Goal: Navigation & Orientation: Find specific page/section

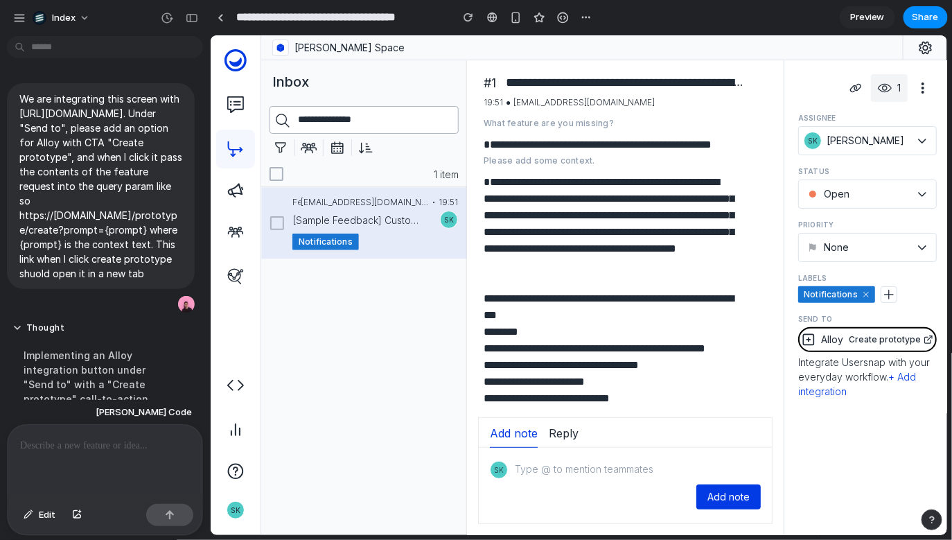
scroll to position [394, 0]
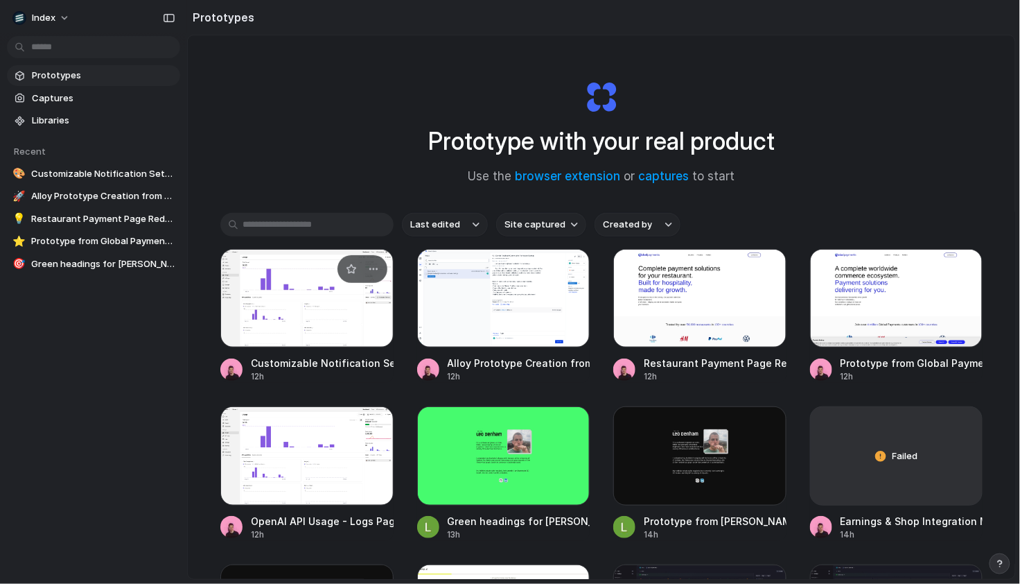
click at [311, 293] on div at bounding box center [306, 298] width 173 height 98
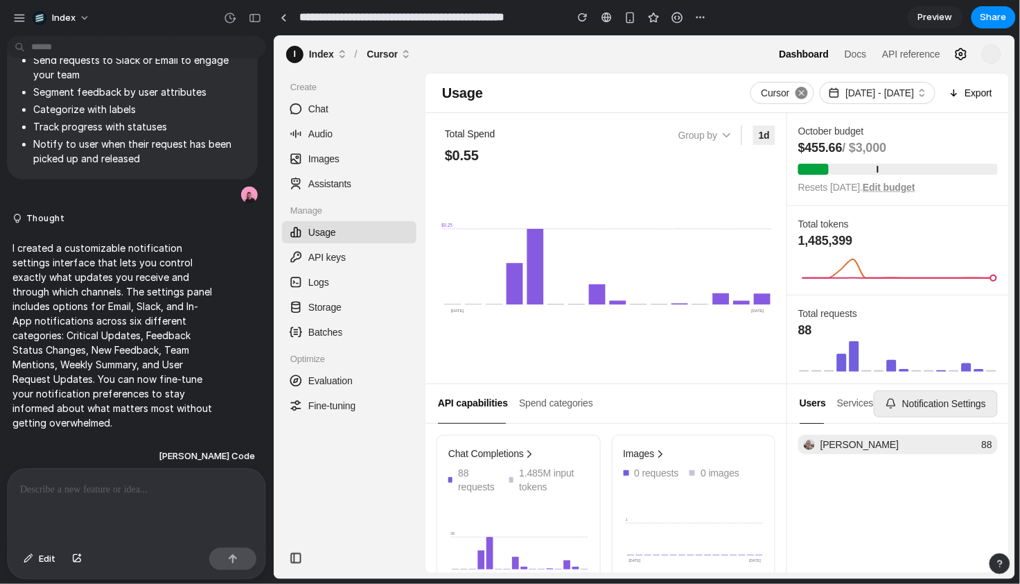
click at [279, 186] on div "Create Chat Audio Images Assistants Manage Usage API keys Logs Storage Batches …" at bounding box center [348, 312] width 151 height 460
click at [414, 151] on link "Images" at bounding box center [348, 158] width 134 height 22
click at [444, 135] on div "Total Spend" at bounding box center [469, 134] width 67 height 22
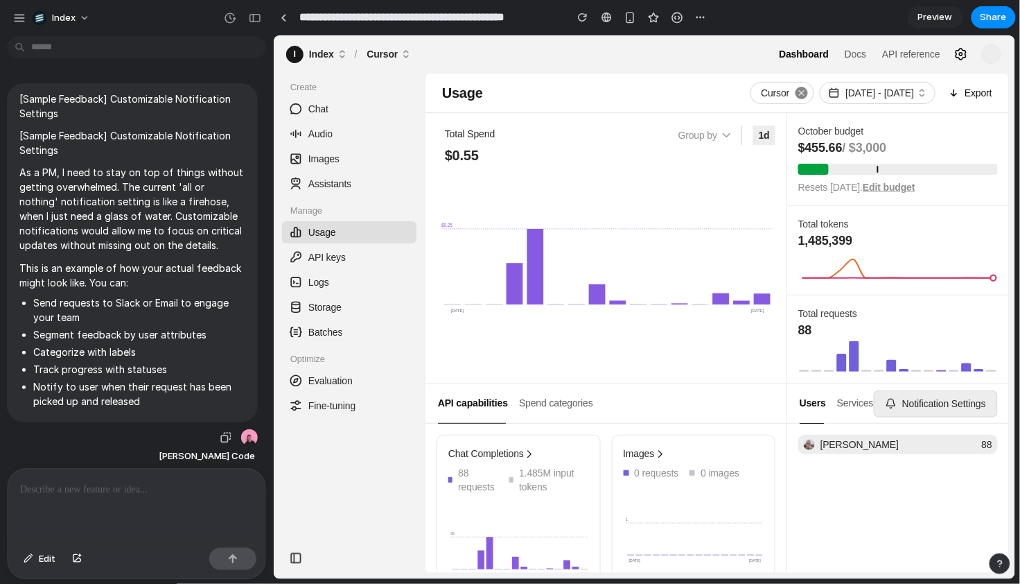
scroll to position [243, 0]
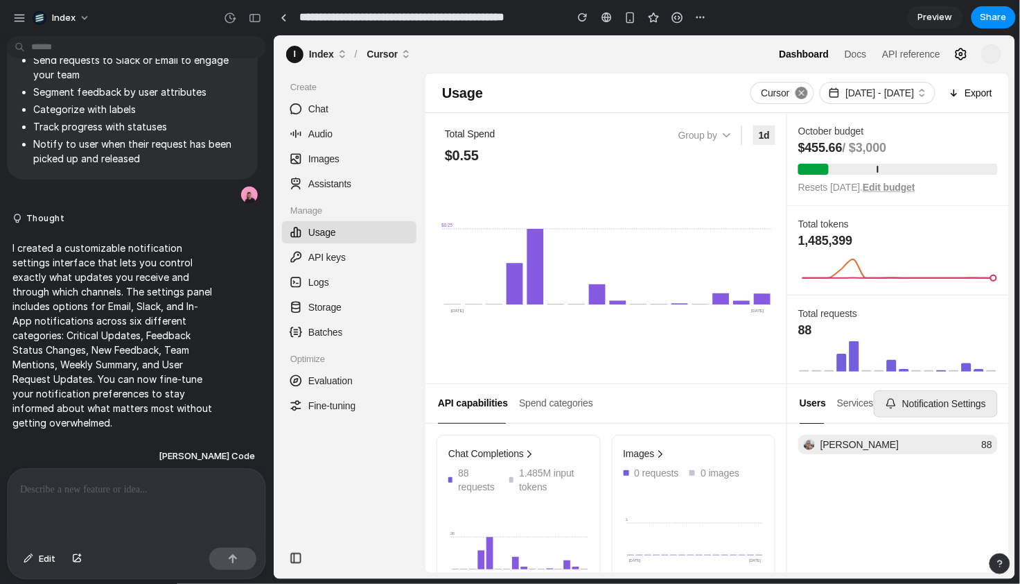
click at [590, 122] on div "Total Spend $0.55 Group by 1d Sep 18 Oct 03 $0.25" at bounding box center [606, 247] width 362 height 270
drag, startPoint x: 590, startPoint y: 122, endPoint x: 590, endPoint y: 239, distance: 117.1
click at [590, 239] on div "Total Spend $0.55 Group by 1d Sep 18 Oct 03 $0.25" at bounding box center [606, 247] width 362 height 270
click at [622, 177] on icon "Sep 18 Oct 03 $0.25" at bounding box center [605, 267] width 333 height 197
click at [768, 130] on div "1d" at bounding box center [764, 134] width 22 height 19
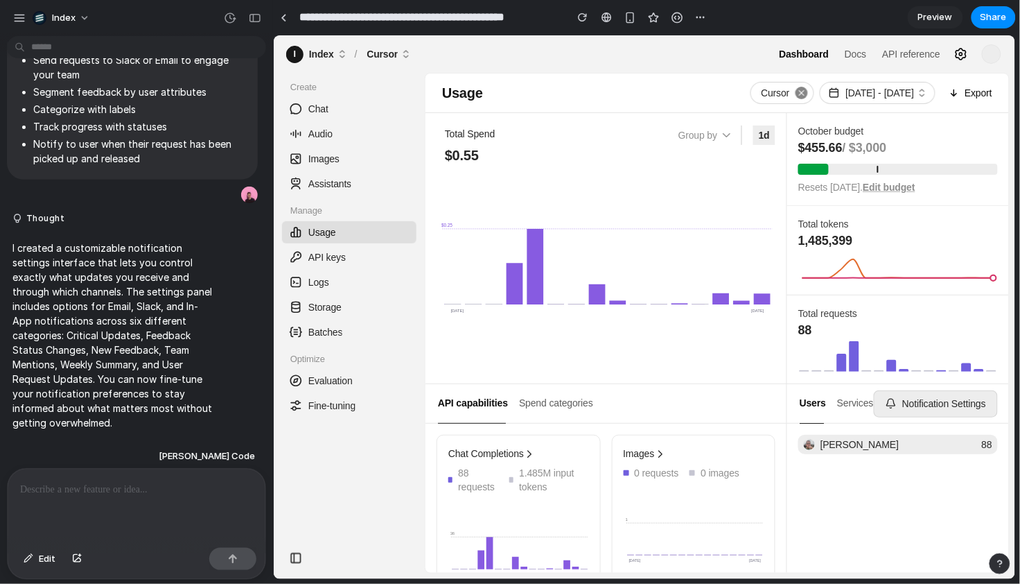
click at [703, 159] on div "Total Spend $0.55 Group by 1d" at bounding box center [605, 143] width 339 height 40
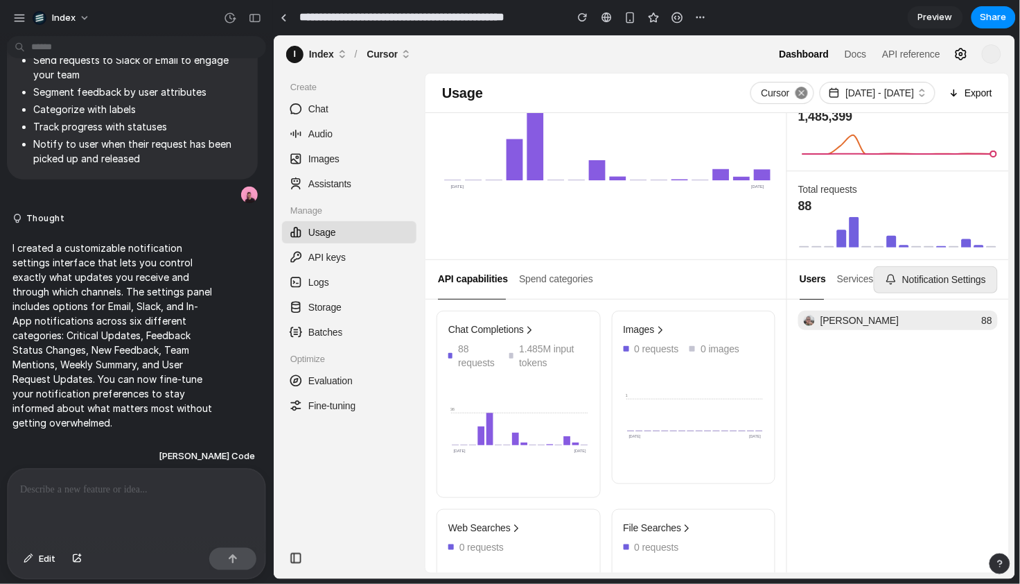
scroll to position [187, 0]
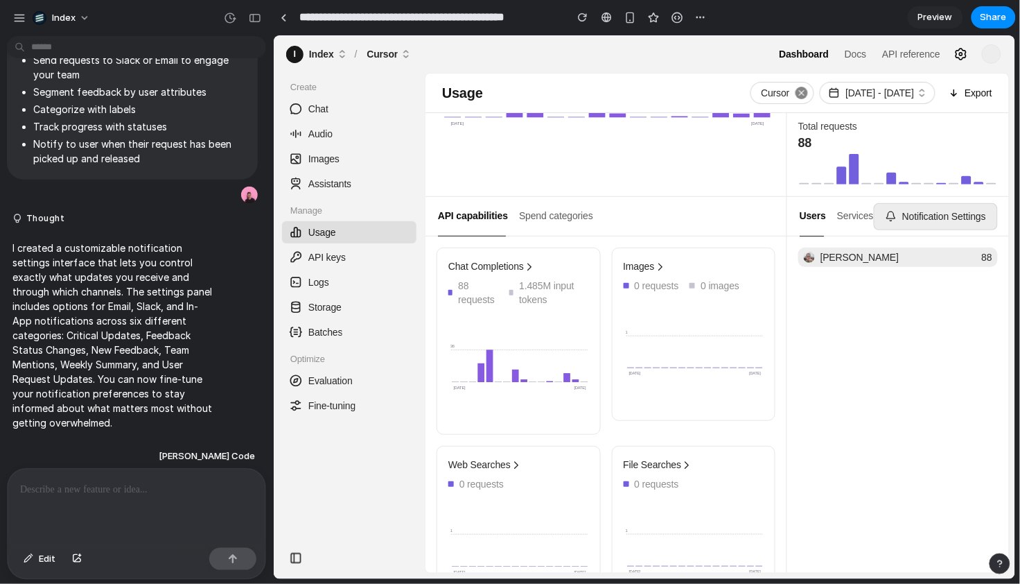
click at [161, 489] on p at bounding box center [136, 489] width 233 height 17
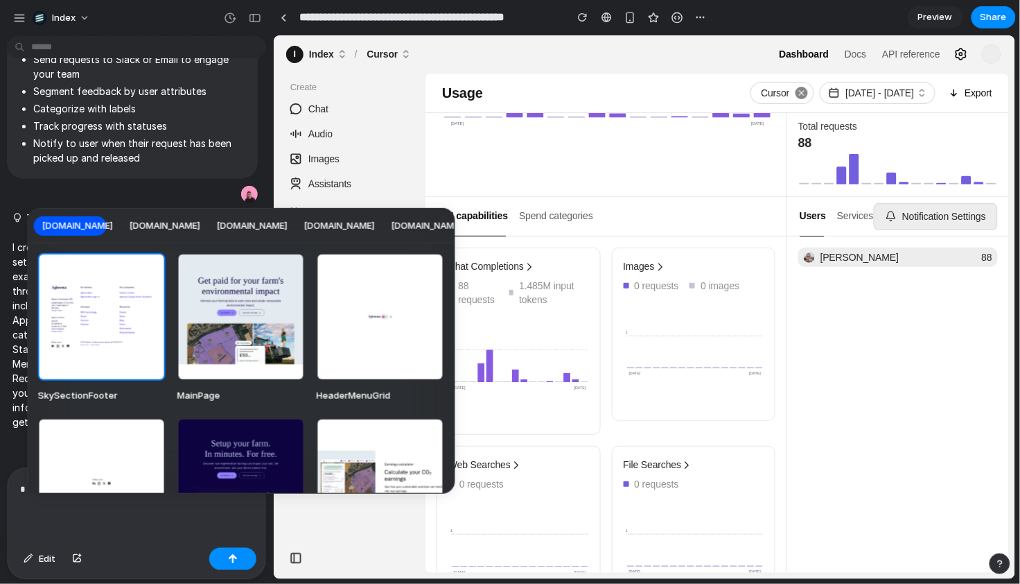
click at [150, 227] on span "3.basecamp.com" at bounding box center [165, 226] width 71 height 14
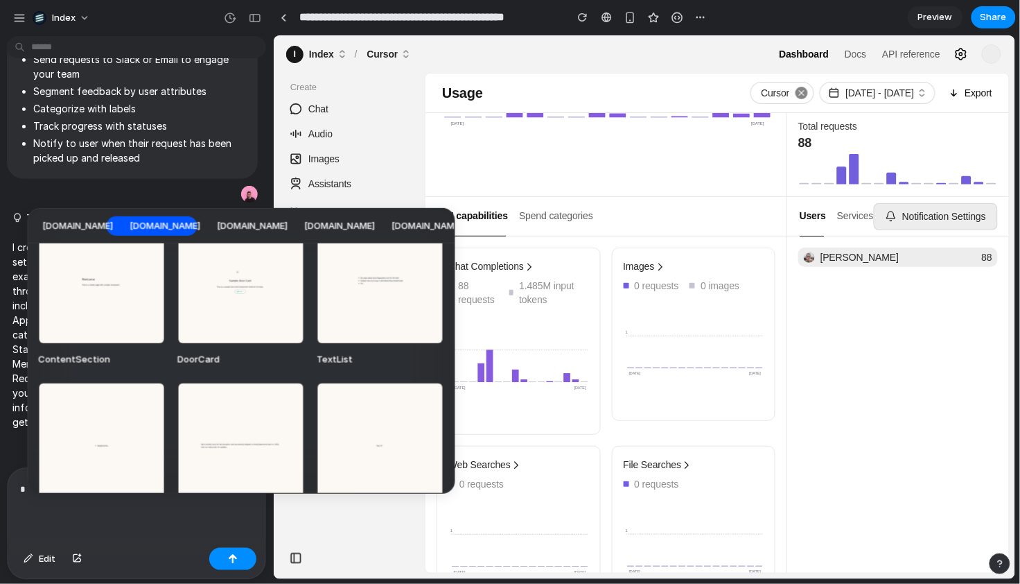
scroll to position [0, 0]
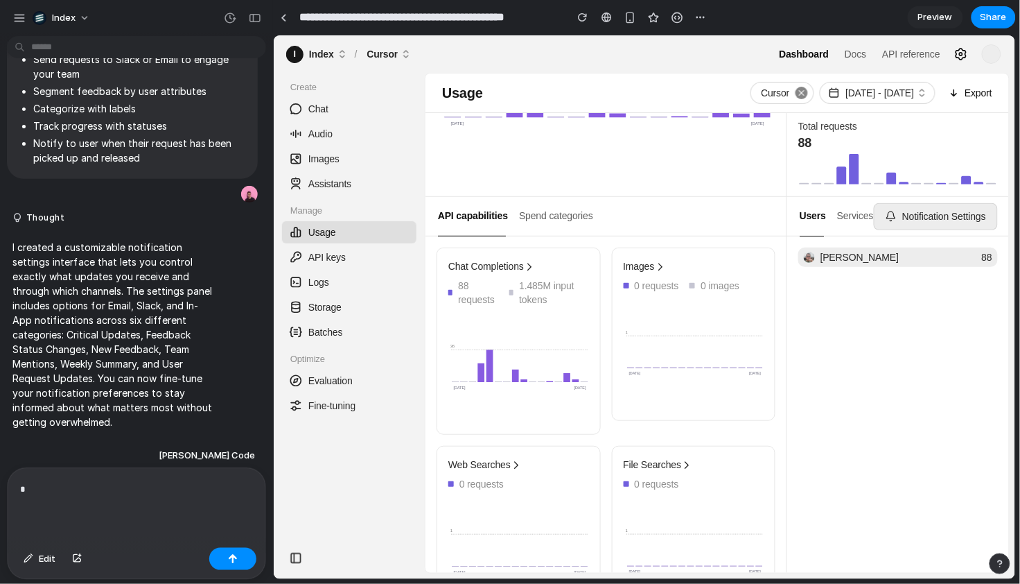
click at [130, 525] on div "*" at bounding box center [137, 505] width 258 height 74
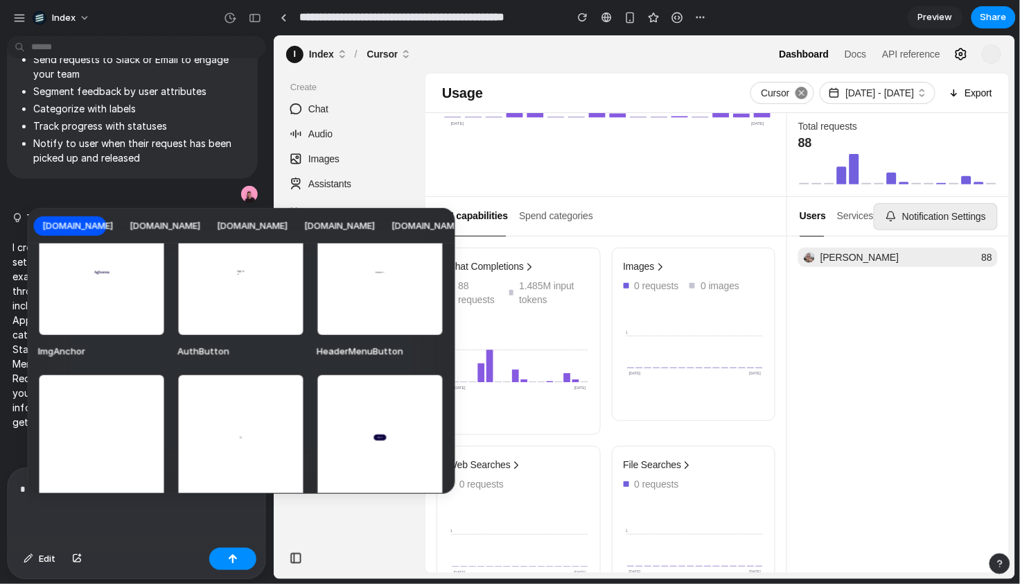
scroll to position [1398, 0]
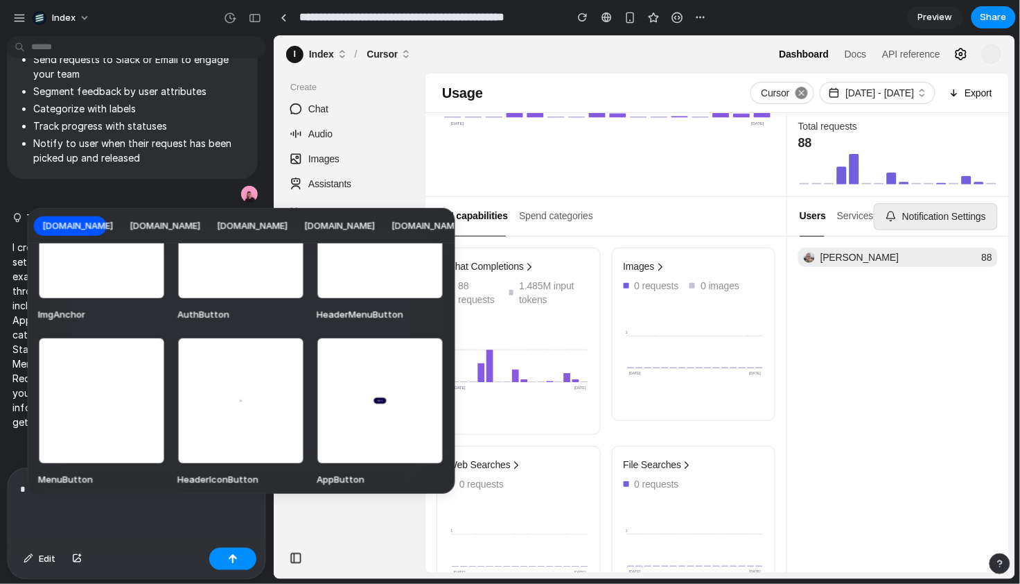
click at [87, 520] on div "agreena.com 3.basecamp.com b-and-c-wedding.my.canva.site www.clinikally.com in.…" at bounding box center [510, 292] width 1020 height 584
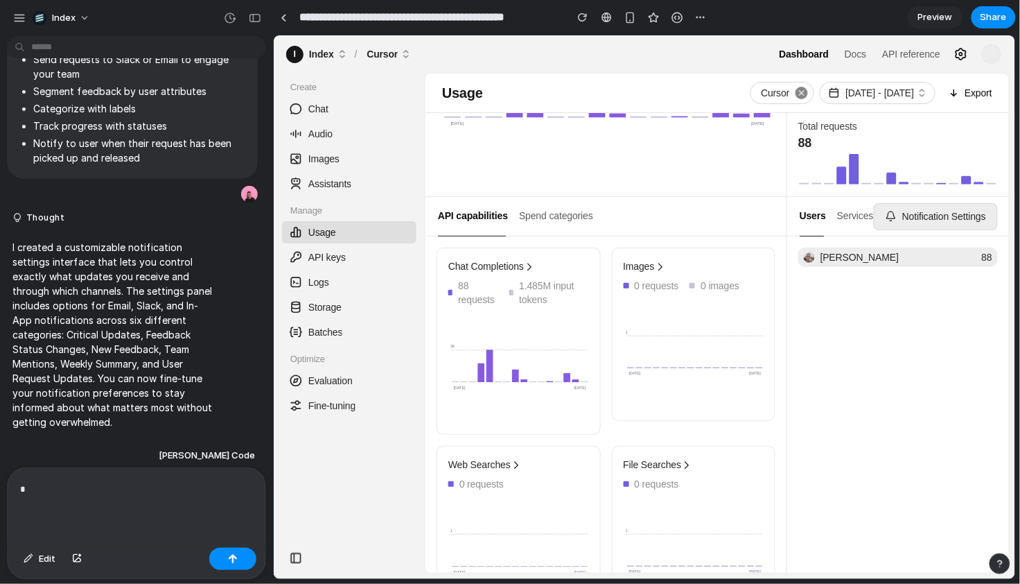
click at [96, 509] on div "*" at bounding box center [137, 505] width 258 height 74
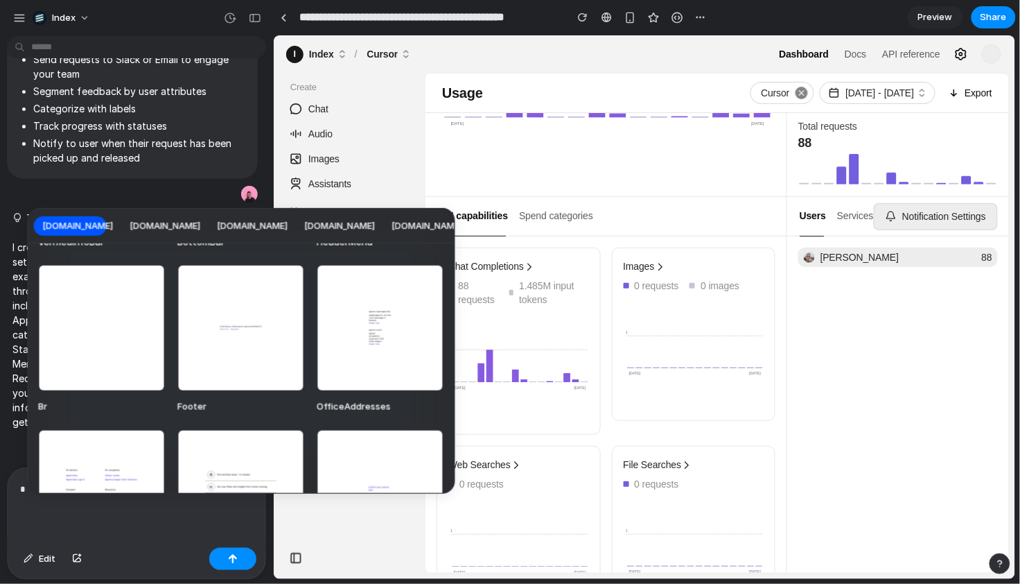
scroll to position [751, 0]
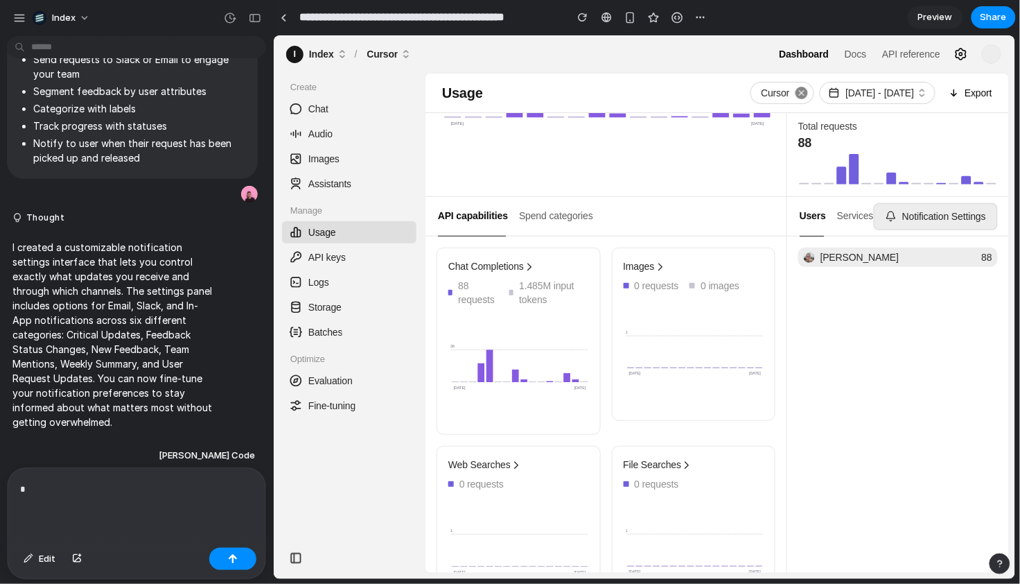
click at [147, 119] on div "agreena.com 3.basecamp.com b-and-c-wedding.my.canva.site www.clinikally.com in.…" at bounding box center [510, 292] width 1020 height 584
click at [77, 514] on div "*" at bounding box center [137, 505] width 258 height 74
click at [114, 376] on p "I created a customizable notification settings interface that lets you control …" at bounding box center [112, 334] width 201 height 189
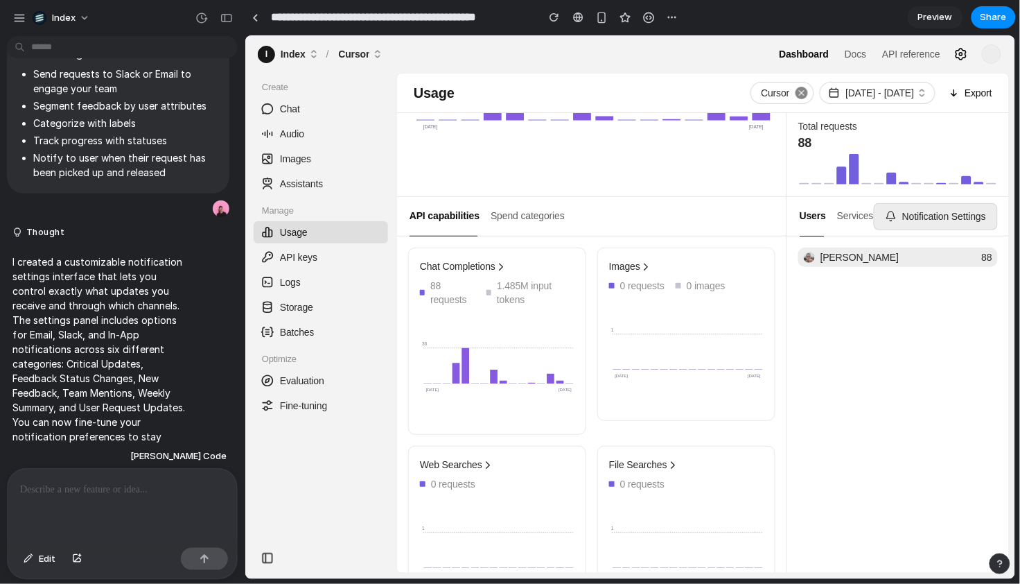
scroll to position [272, 0]
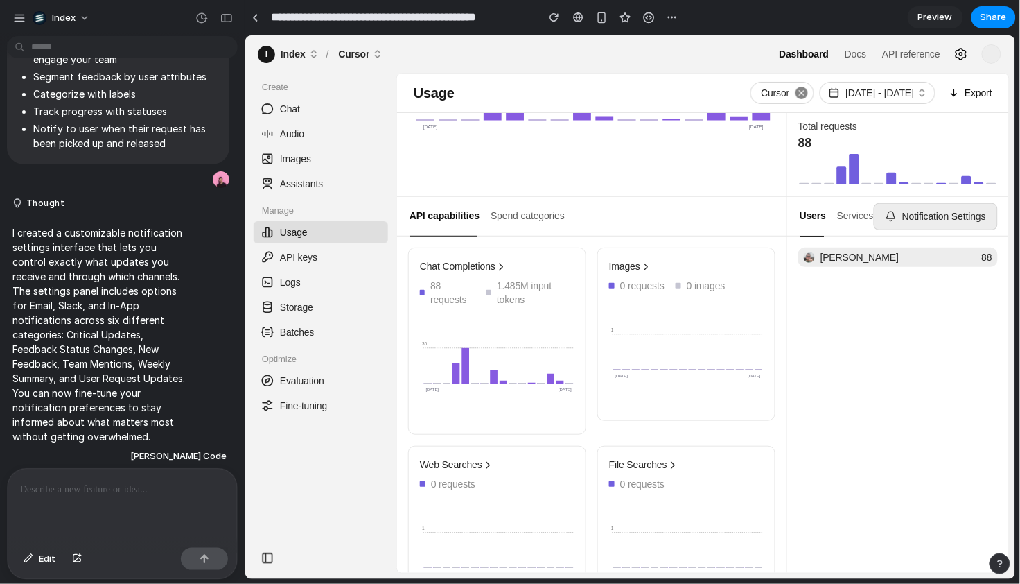
drag, startPoint x: 272, startPoint y: 167, endPoint x: 239, endPoint y: 171, distance: 32.8
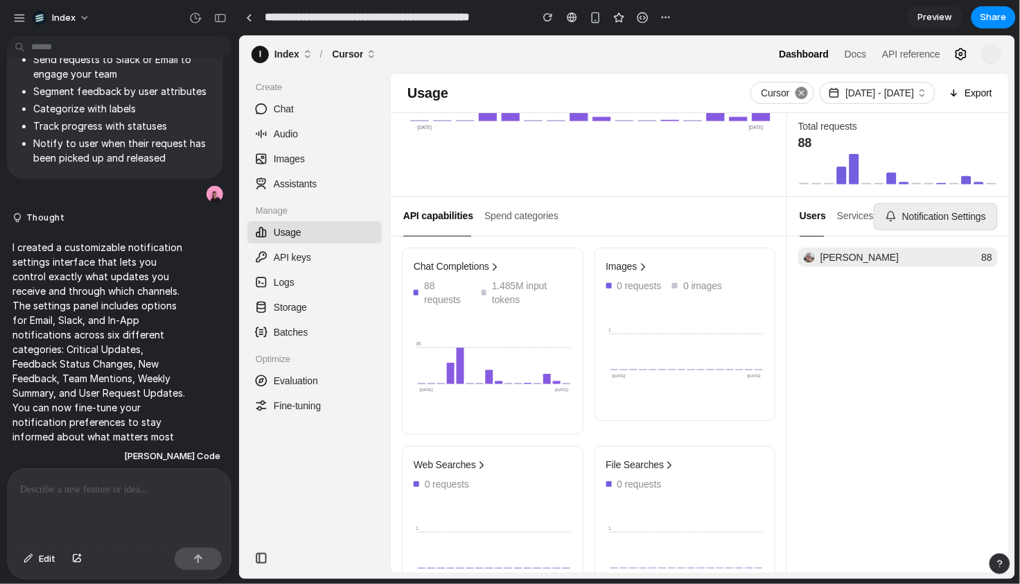
drag, startPoint x: 477, startPoint y: 206, endPoint x: 258, endPoint y: 170, distance: 222.5
click at [356, 102] on link "Chat" at bounding box center [314, 108] width 134 height 22
click at [324, 89] on h3 "Create" at bounding box center [314, 89] width 134 height 15
drag, startPoint x: 324, startPoint y: 89, endPoint x: 322, endPoint y: 463, distance: 373.5
click at [322, 463] on div "Create Chat Audio Images Assistants Manage Usage API keys Logs Storage Batches …" at bounding box center [313, 312] width 151 height 460
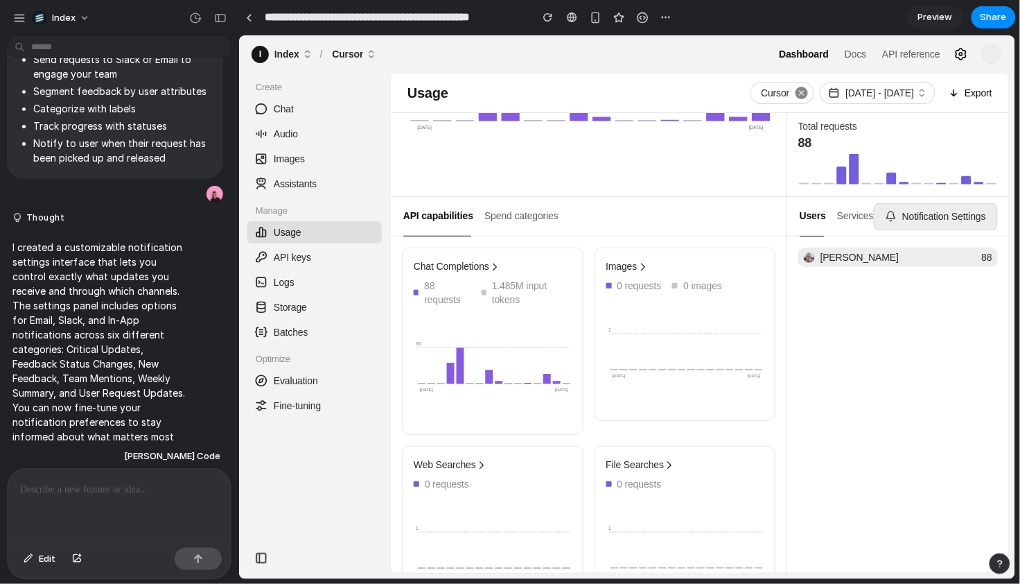
click at [322, 463] on div "Create Chat Audio Images Assistants Manage Usage API keys Logs Storage Batches …" at bounding box center [313, 312] width 151 height 460
